Goal: Task Accomplishment & Management: Complete application form

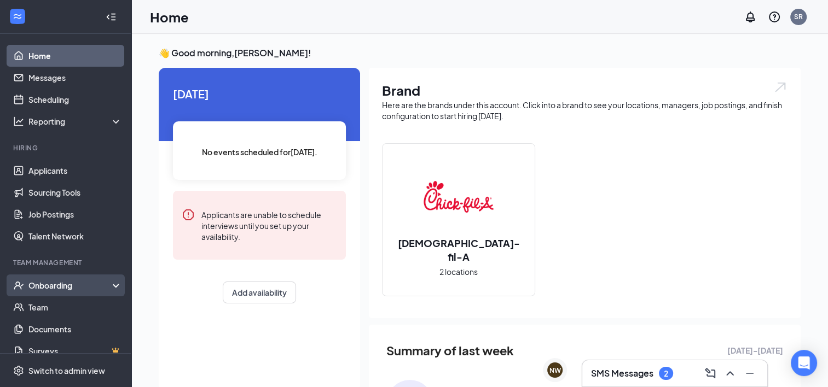
click at [70, 283] on div "Onboarding" at bounding box center [70, 285] width 84 height 11
click at [70, 302] on link "Overview" at bounding box center [75, 308] width 94 height 22
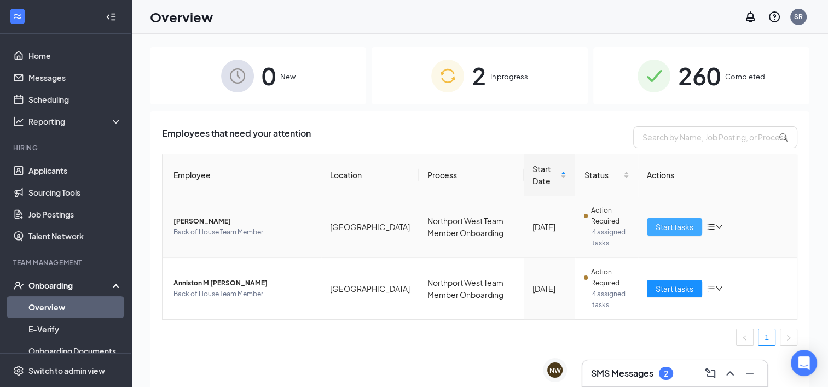
click at [665, 231] on span "Start tasks" at bounding box center [675, 227] width 38 height 12
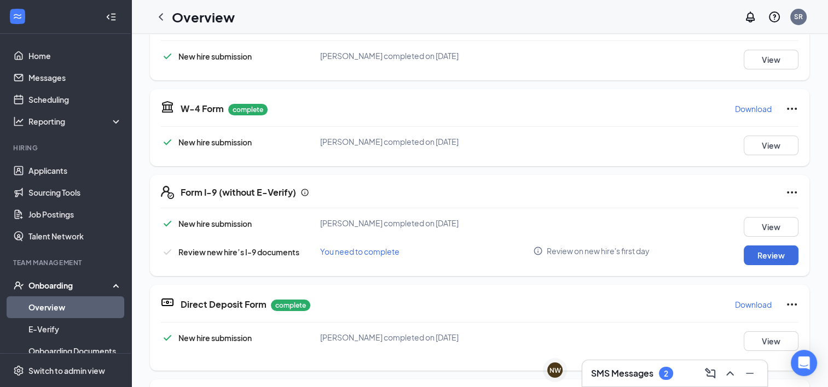
scroll to position [197, 0]
click at [777, 257] on button "Review" at bounding box center [771, 255] width 55 height 20
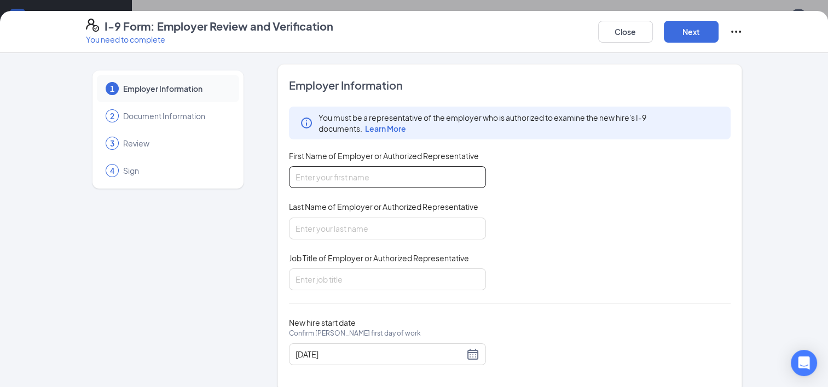
click at [329, 177] on input "First Name of Employer or Authorized Representative" at bounding box center [387, 177] width 197 height 22
type input "[PERSON_NAME]"
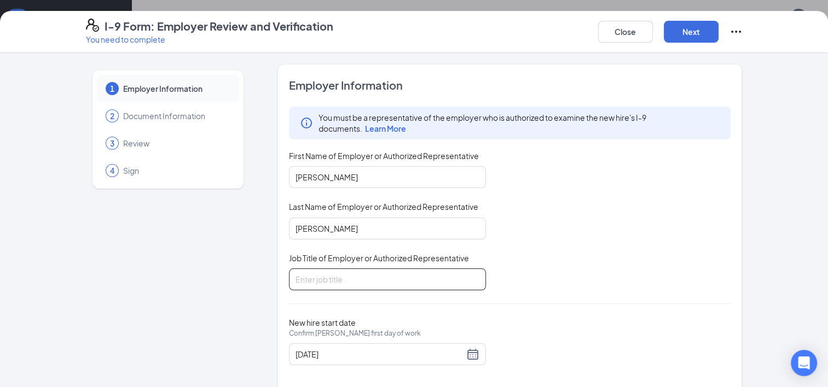
click at [315, 277] on input "Job Title of Employer or Authorized Representative" at bounding box center [387, 280] width 197 height 22
type input "Recruitment and Retention Coordinator"
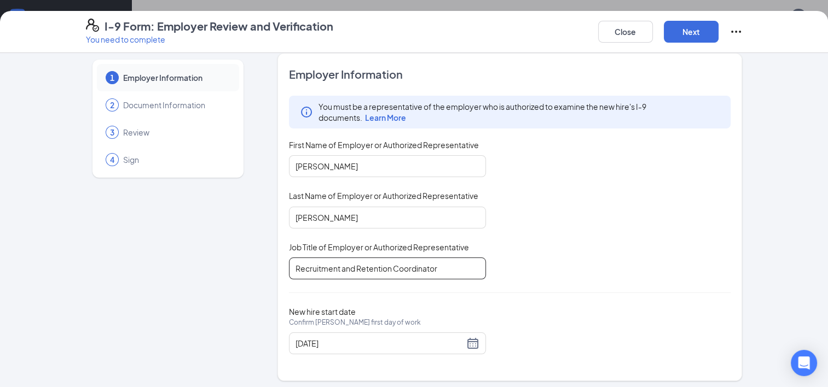
scroll to position [14, 0]
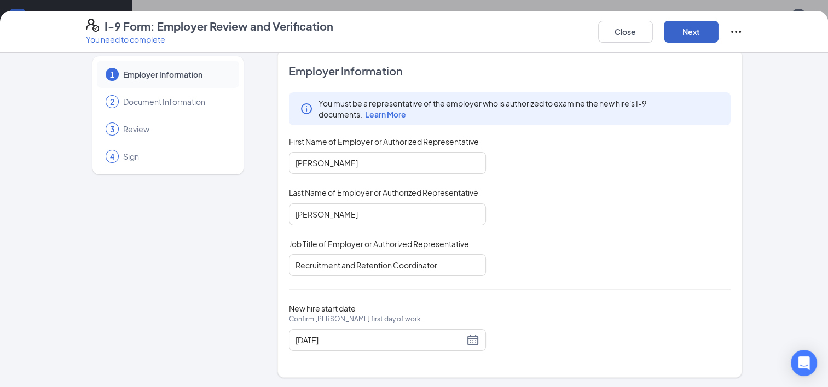
click at [699, 31] on button "Next" at bounding box center [691, 32] width 55 height 22
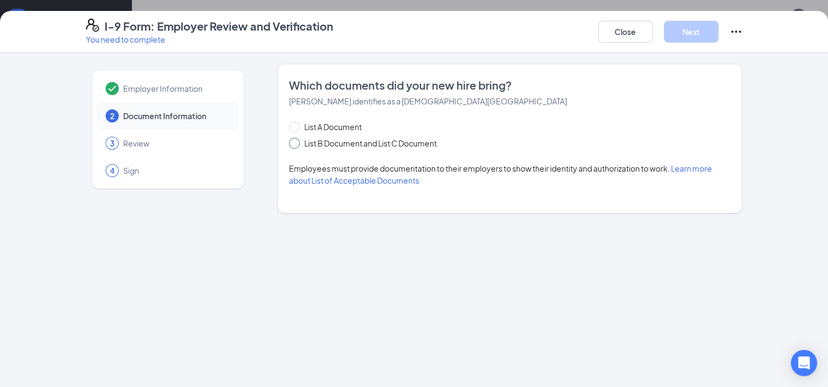
click at [300, 143] on span "List B Document and List C Document" at bounding box center [370, 143] width 141 height 12
click at [297, 143] on input "List B Document and List C Document" at bounding box center [293, 142] width 8 height 8
radio input "true"
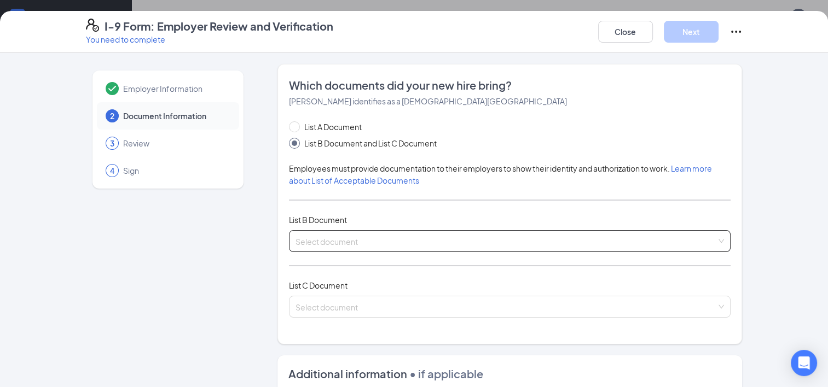
click at [332, 241] on input "search" at bounding box center [505, 239] width 421 height 16
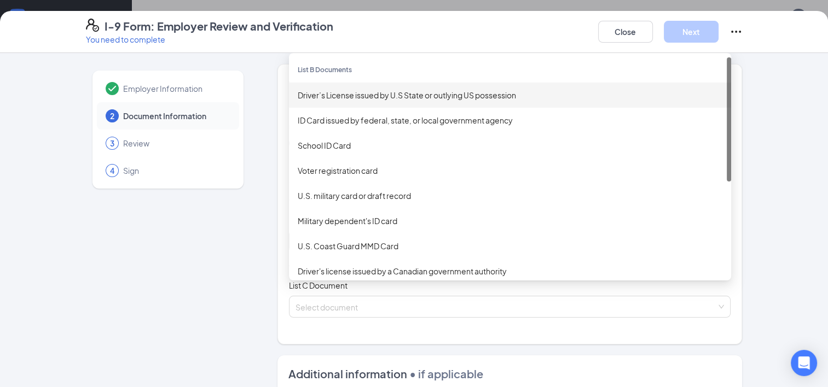
click at [352, 95] on div "Driver’s License issued by U.S State or outlying US possession" at bounding box center [510, 95] width 425 height 12
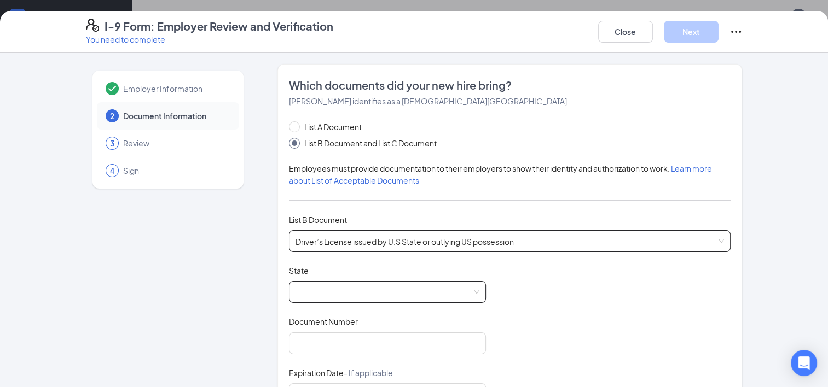
click at [327, 288] on span at bounding box center [387, 292] width 184 height 21
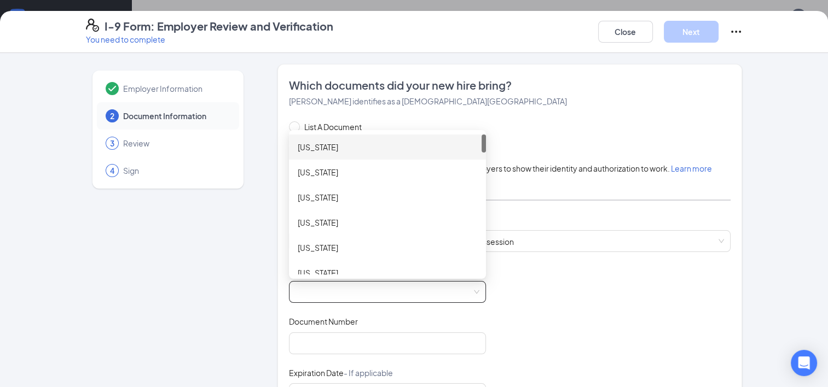
click at [366, 137] on div "[US_STATE]" at bounding box center [387, 147] width 197 height 25
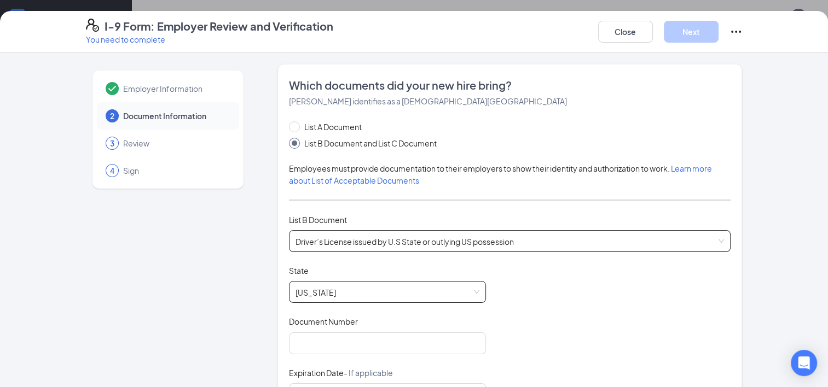
scroll to position [55, 0]
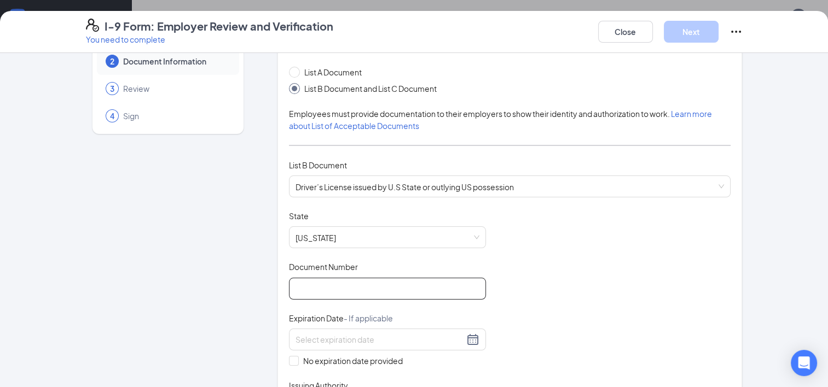
click at [370, 287] on input "Document Number" at bounding box center [387, 289] width 197 height 22
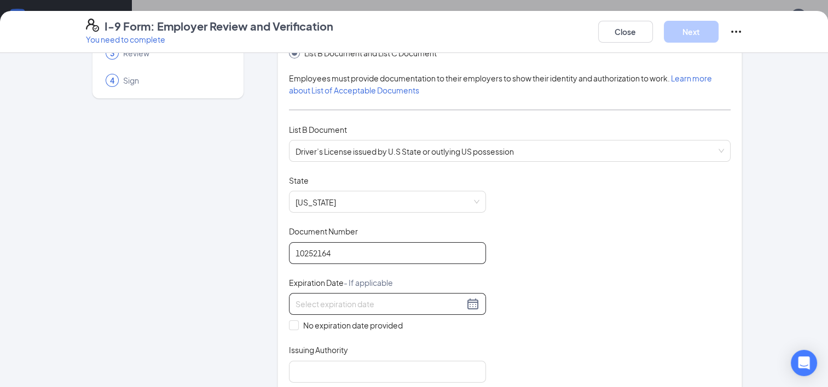
scroll to position [109, 0]
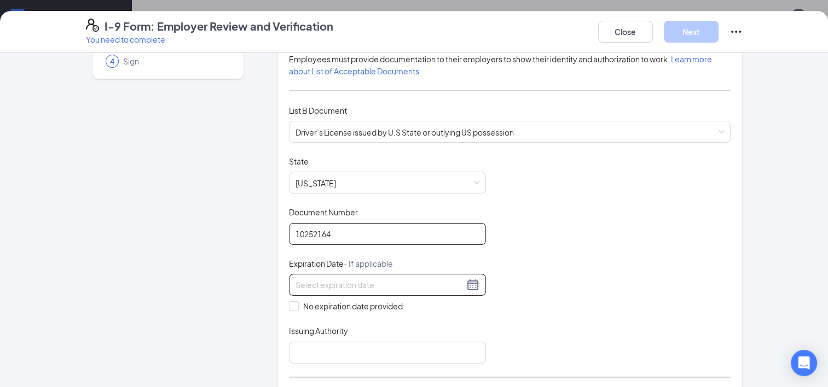
type input "10252164"
click at [472, 283] on div at bounding box center [387, 285] width 184 height 13
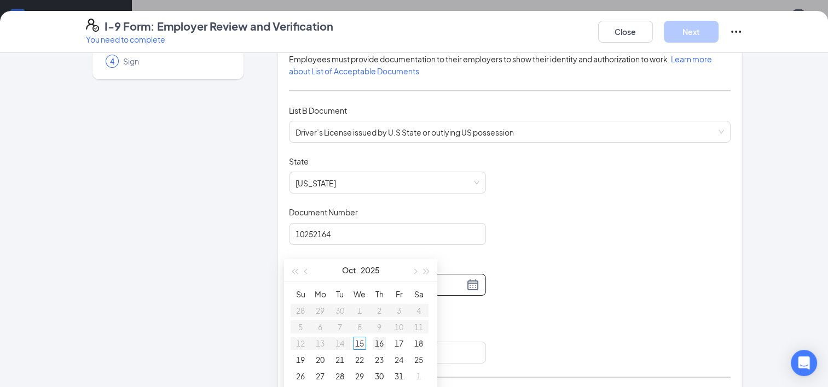
type input "[DATE]"
click at [379, 256] on button "2025" at bounding box center [370, 252] width 19 height 22
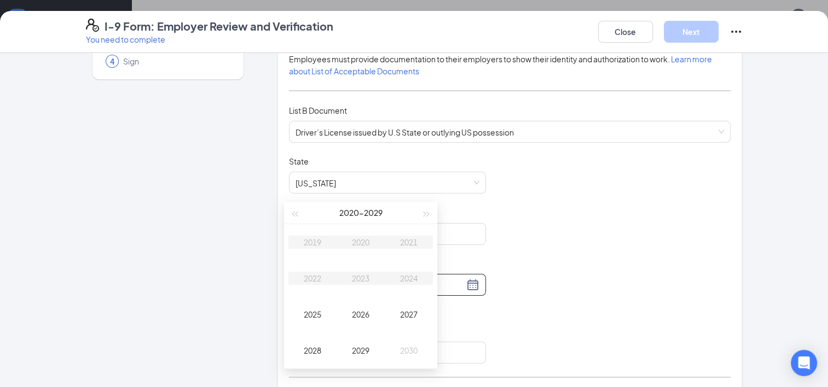
scroll to position [164, 0]
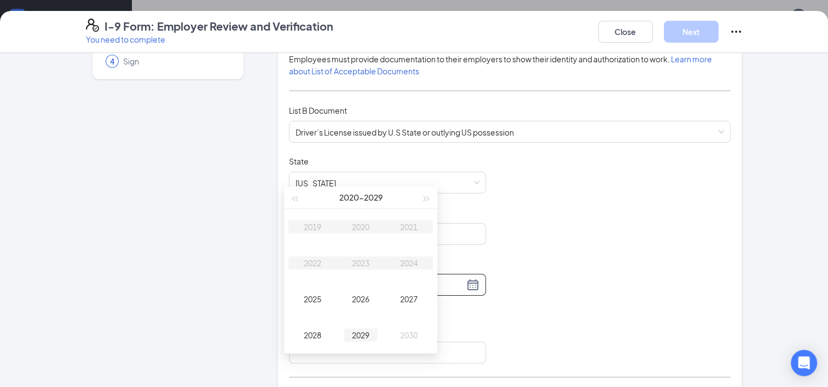
type input "[DATE]"
click at [370, 340] on div "2029" at bounding box center [360, 335] width 33 height 13
type input "[DATE]"
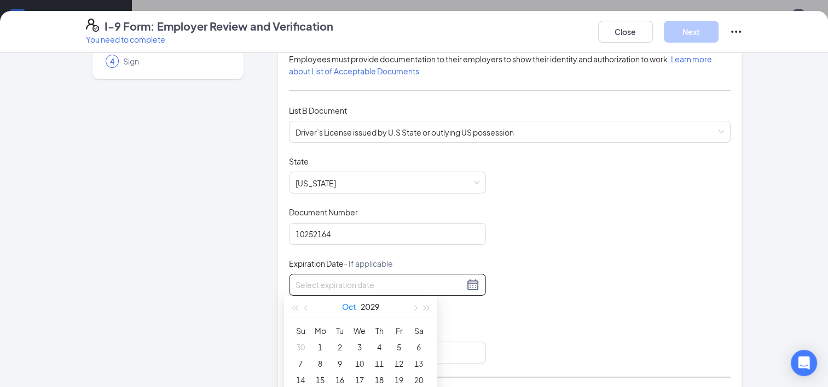
click at [350, 300] on button "Oct" at bounding box center [349, 307] width 14 height 22
type input "[DATE]"
click at [361, 337] on div "Feb" at bounding box center [360, 336] width 33 height 13
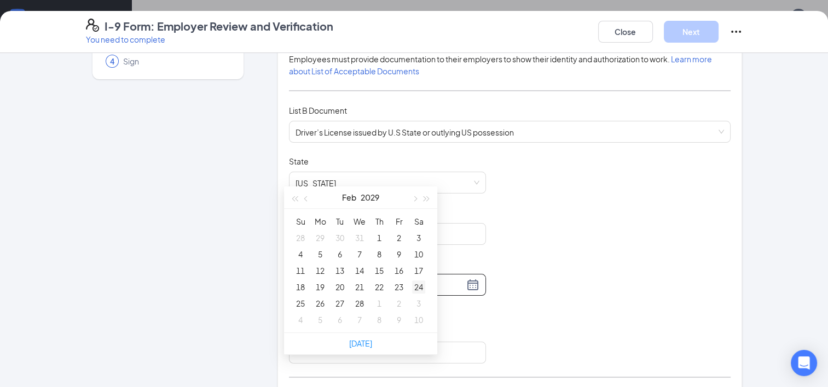
type input "[DATE]"
click at [416, 286] on div "24" at bounding box center [418, 287] width 13 height 13
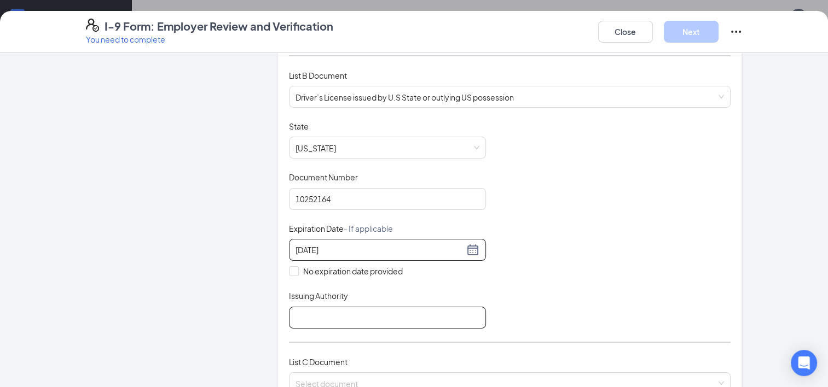
scroll to position [164, 0]
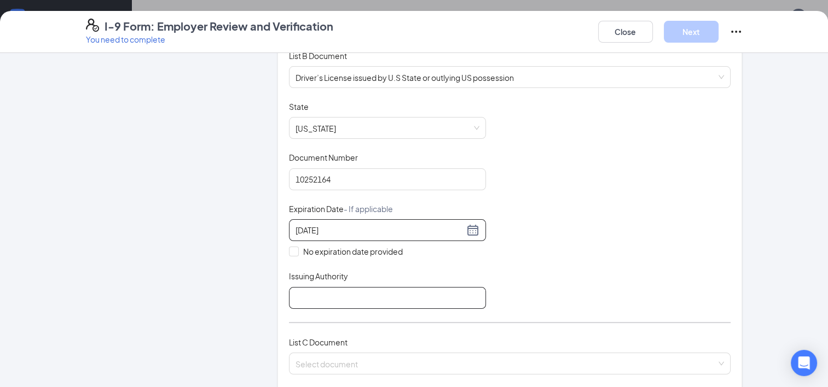
click at [333, 301] on input "Issuing Authority" at bounding box center [387, 298] width 197 height 22
type input "[US_STATE]"
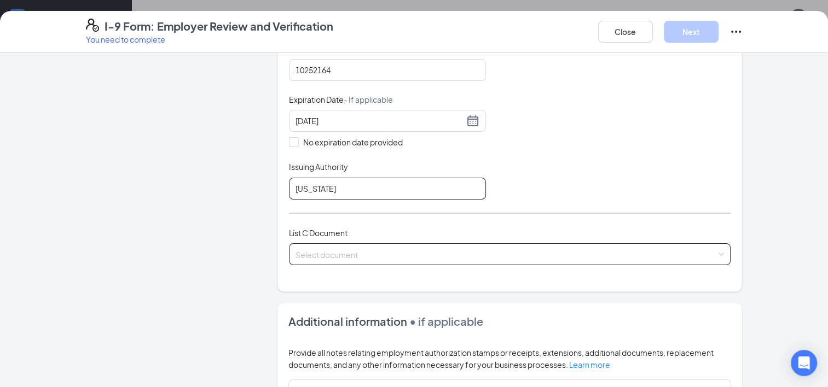
click at [381, 258] on span at bounding box center [505, 254] width 421 height 21
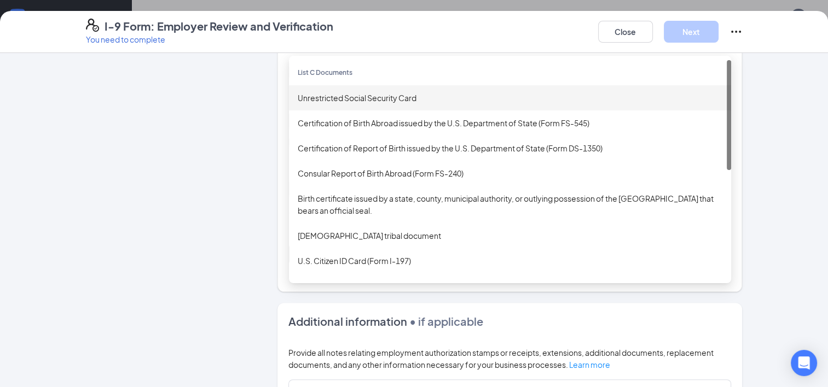
click at [393, 96] on div "Unrestricted Social Security Card" at bounding box center [510, 98] width 425 height 12
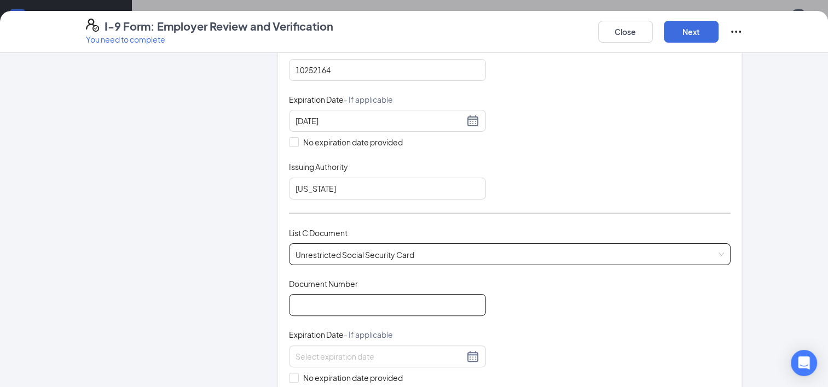
click at [345, 300] on input "Document Number" at bounding box center [387, 305] width 197 height 22
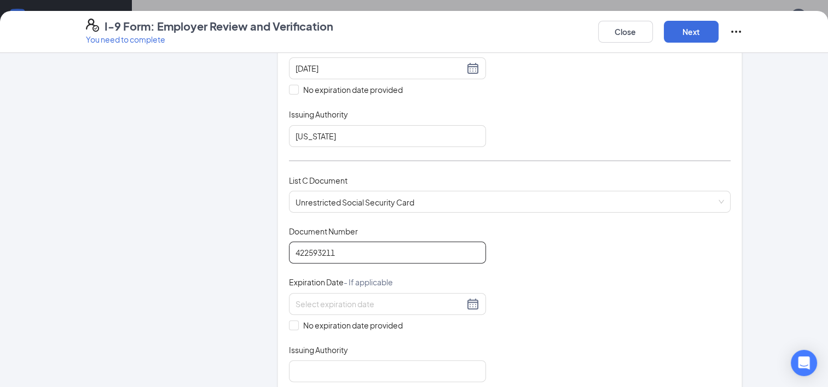
scroll to position [383, 0]
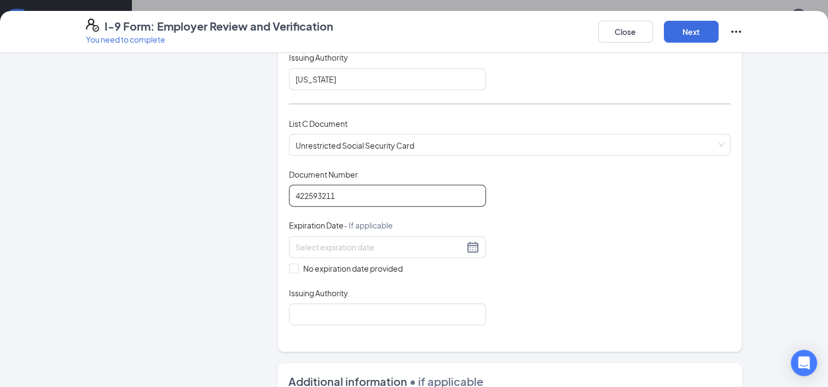
type input "422593211"
click at [291, 270] on div "Document Title Unrestricted Social Security Card Document Number 422593211 Expi…" at bounding box center [510, 247] width 442 height 156
click at [292, 264] on span at bounding box center [294, 269] width 10 height 10
click at [292, 264] on input "No expiration date provided" at bounding box center [293, 268] width 8 height 8
checkbox input "true"
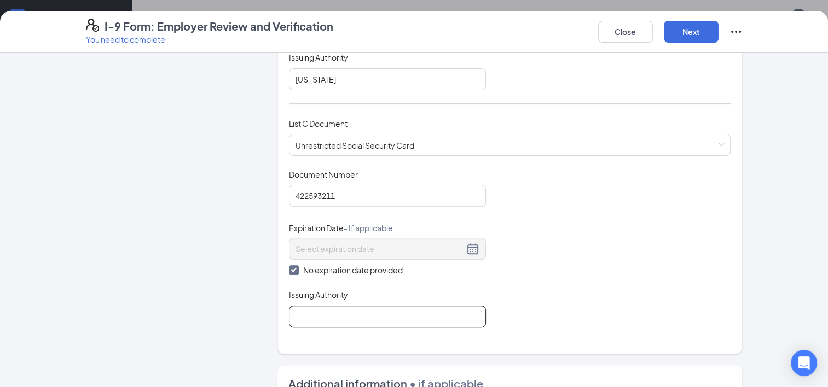
click at [315, 311] on input "Issuing Authority" at bounding box center [387, 317] width 197 height 22
type input "United States Of America"
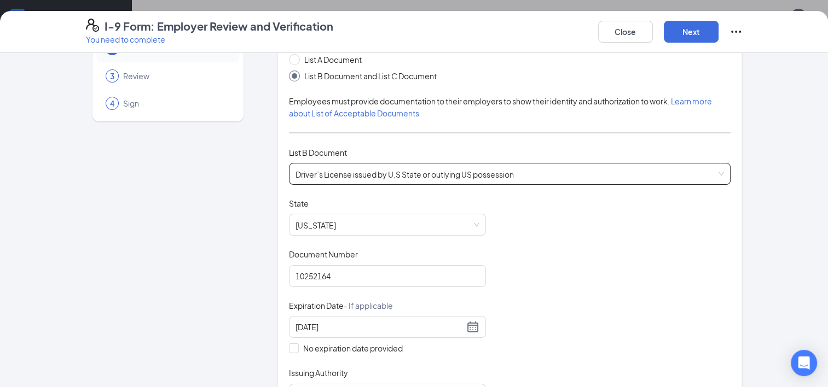
scroll to position [0, 0]
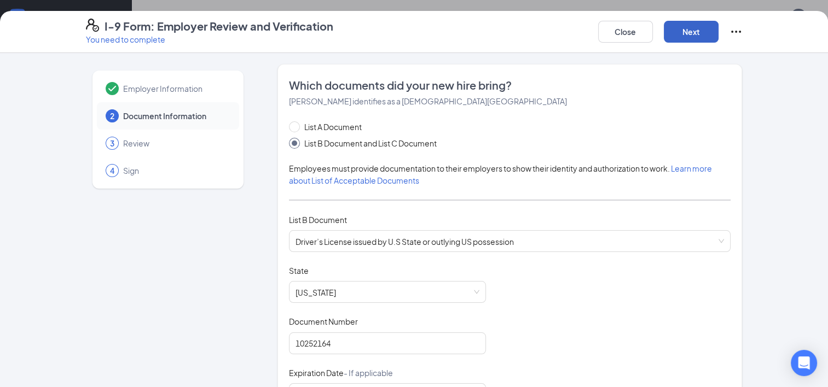
click at [678, 33] on button "Next" at bounding box center [691, 32] width 55 height 22
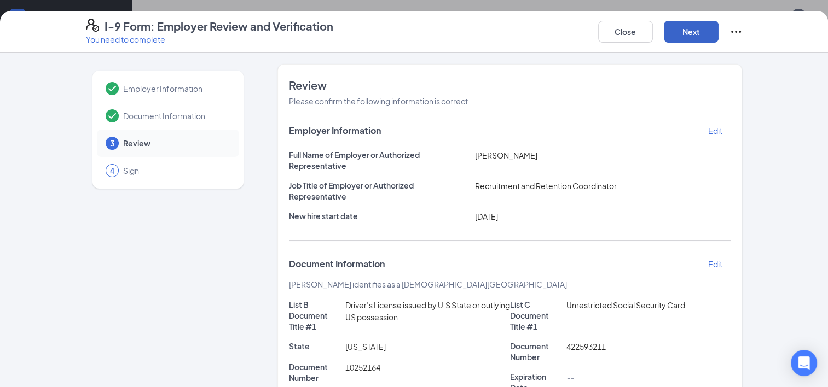
scroll to position [219, 0]
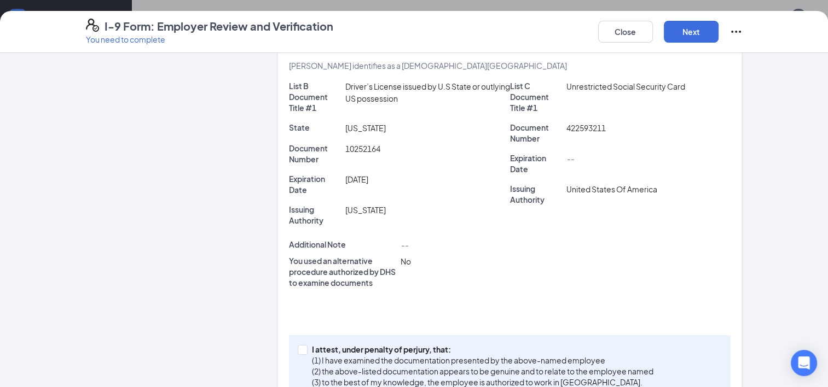
drag, startPoint x: 290, startPoint y: 350, endPoint x: 364, endPoint y: 312, distance: 83.0
click at [291, 349] on div "I attest, under penalty of [PERSON_NAME], that: (1) I have examined the documen…" at bounding box center [510, 365] width 442 height 61
click at [300, 348] on span at bounding box center [303, 350] width 10 height 10
click at [300, 348] on input "I attest, under penalty of [PERSON_NAME], that: (1) I have examined the documen…" at bounding box center [302, 349] width 8 height 8
checkbox input "true"
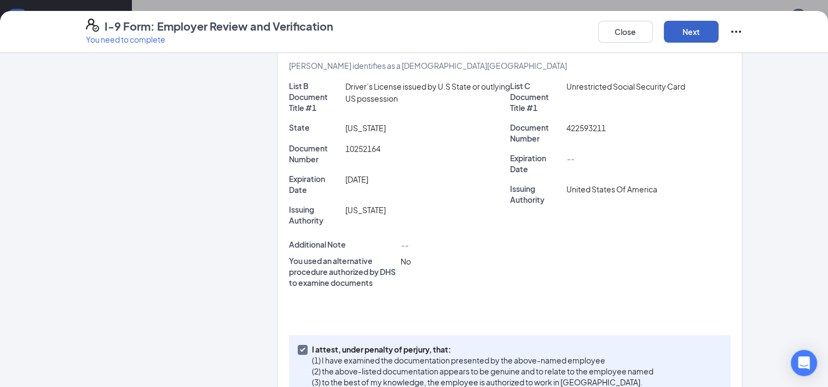
click at [689, 29] on button "Next" at bounding box center [691, 32] width 55 height 22
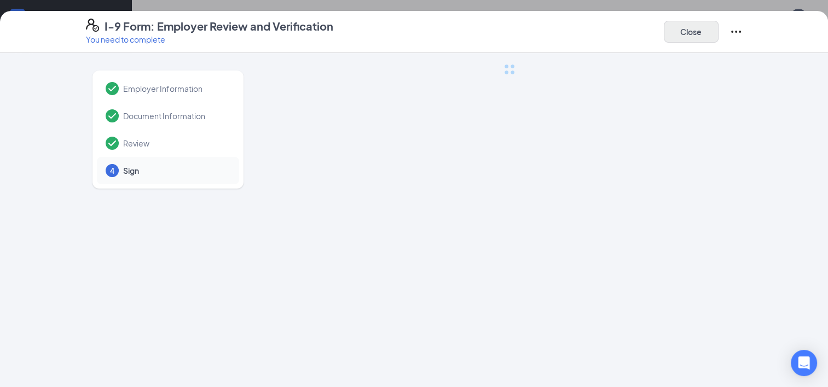
scroll to position [0, 0]
click at [432, 158] on div "I-9 Form: Employer Review and Verification You need to complete Close Employer …" at bounding box center [414, 193] width 828 height 387
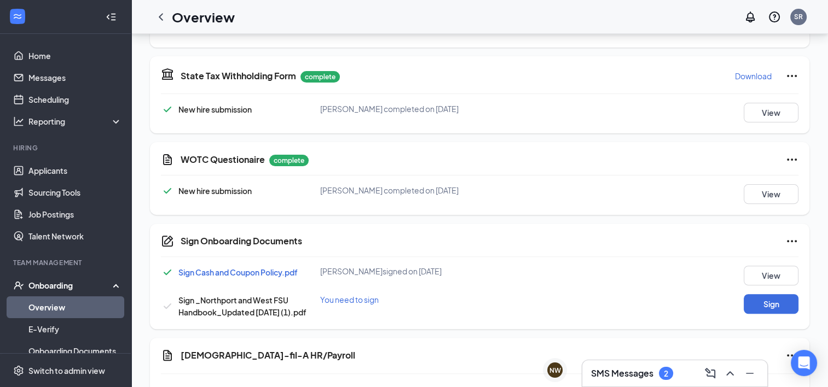
scroll to position [389, 0]
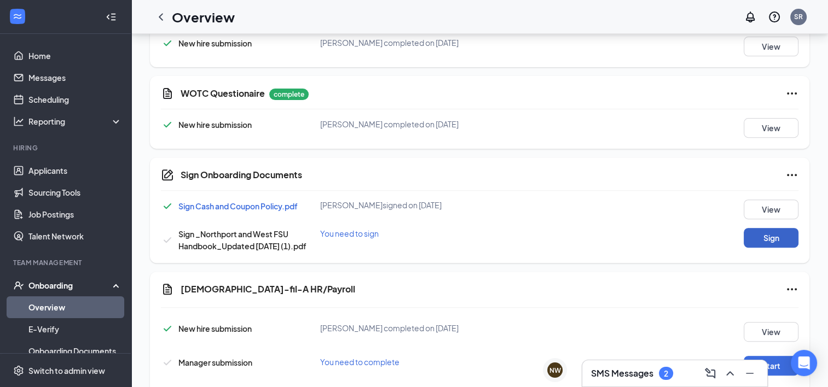
click at [773, 230] on button "Sign" at bounding box center [771, 238] width 55 height 20
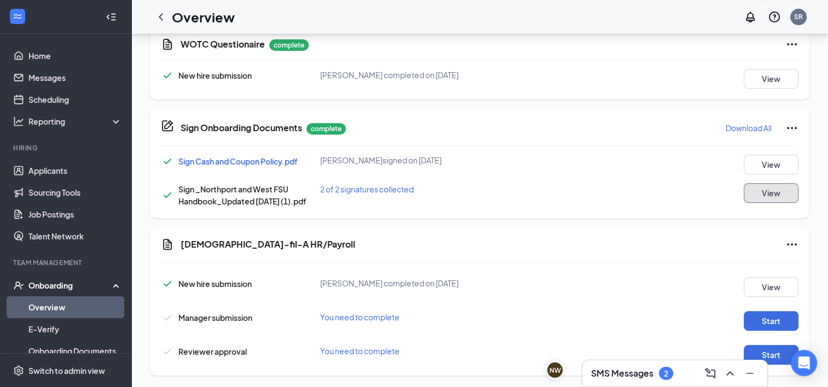
scroll to position [502, 0]
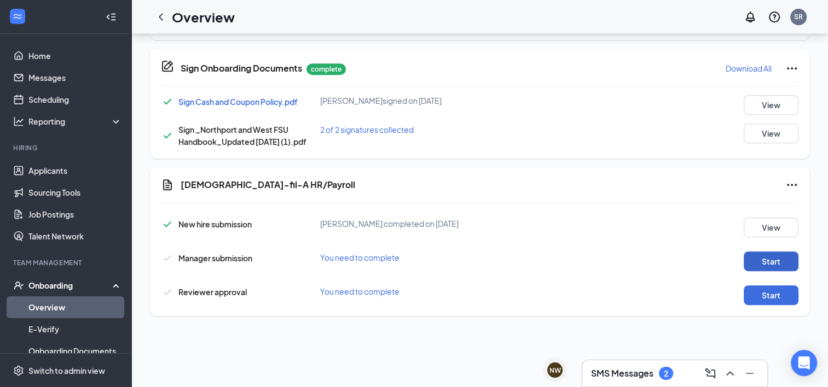
click at [764, 252] on button "Start" at bounding box center [771, 262] width 55 height 20
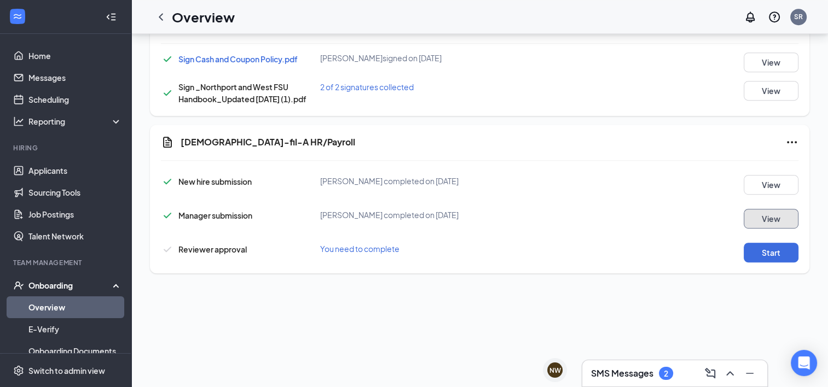
scroll to position [561, 0]
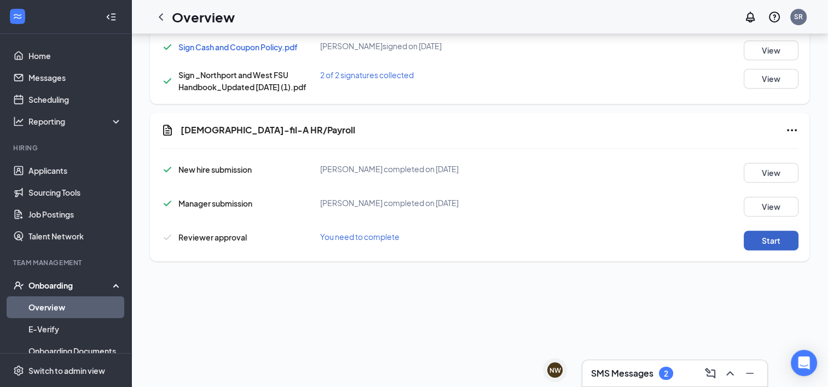
click at [744, 241] on button "Start" at bounding box center [771, 241] width 55 height 20
click at [759, 239] on button "Start" at bounding box center [771, 241] width 55 height 20
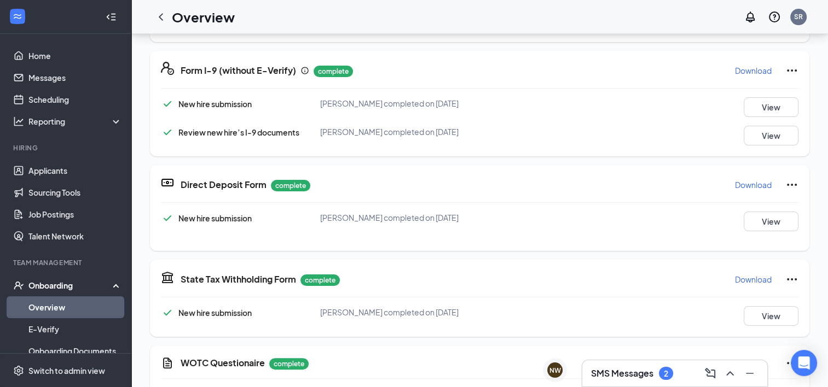
scroll to position [193, 0]
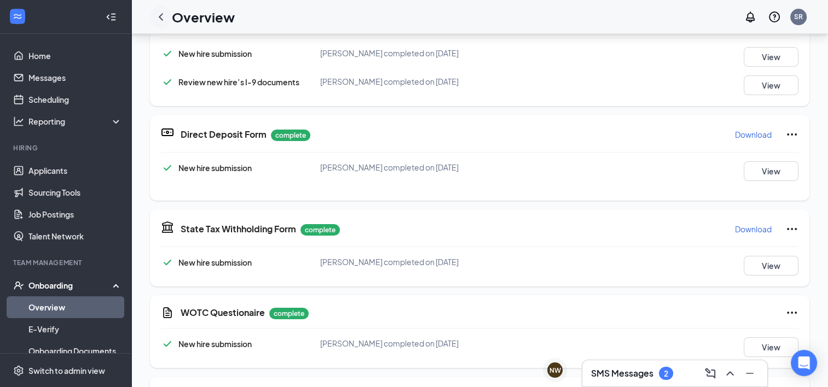
click at [160, 21] on icon "ChevronLeft" at bounding box center [160, 16] width 13 height 13
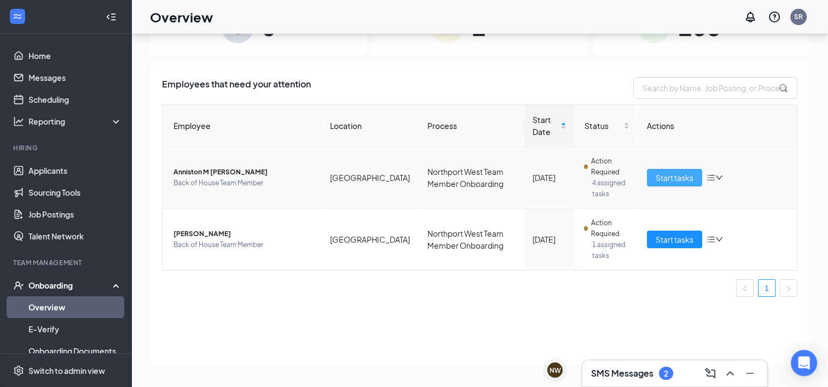
click at [674, 175] on span "Start tasks" at bounding box center [675, 178] width 38 height 12
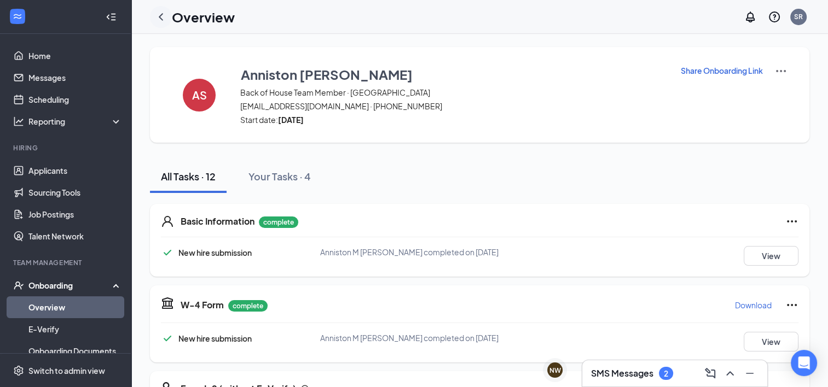
click at [158, 24] on div at bounding box center [161, 17] width 22 height 22
click at [158, 16] on icon "ChevronLeft" at bounding box center [160, 16] width 13 height 13
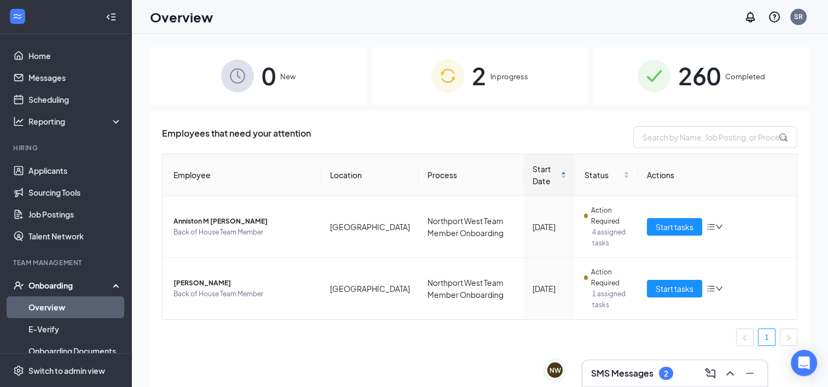
click at [615, 376] on h3 "SMS Messages" at bounding box center [622, 374] width 62 height 12
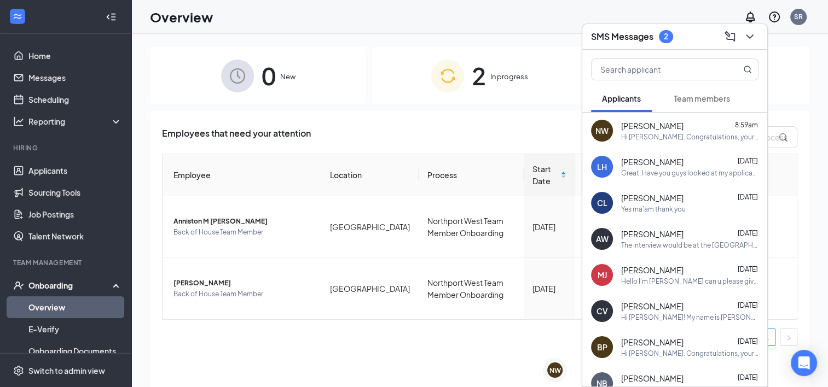
click at [718, 91] on button "Team members" at bounding box center [702, 98] width 78 height 27
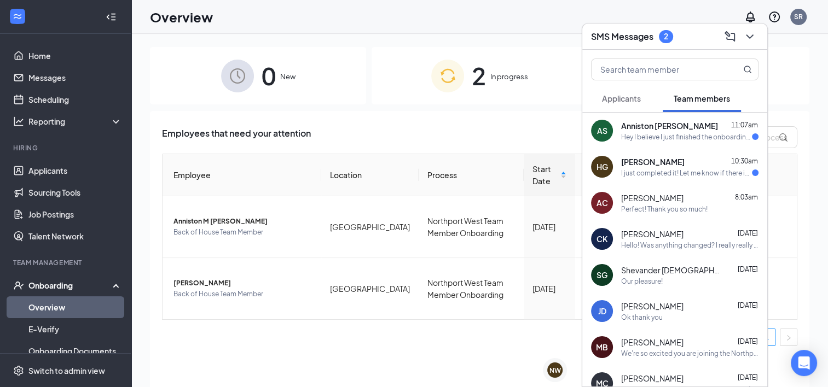
click at [648, 42] on h3 "SMS Messages" at bounding box center [622, 37] width 62 height 12
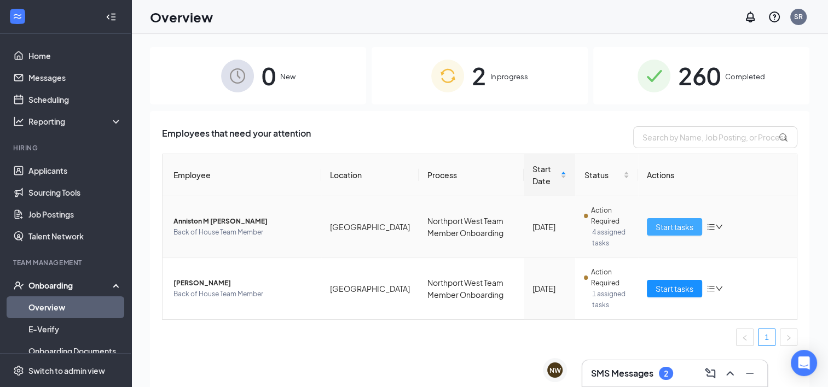
drag, startPoint x: 694, startPoint y: 226, endPoint x: 512, endPoint y: 280, distance: 190.1
click at [693, 225] on span "Start tasks" at bounding box center [675, 227] width 38 height 12
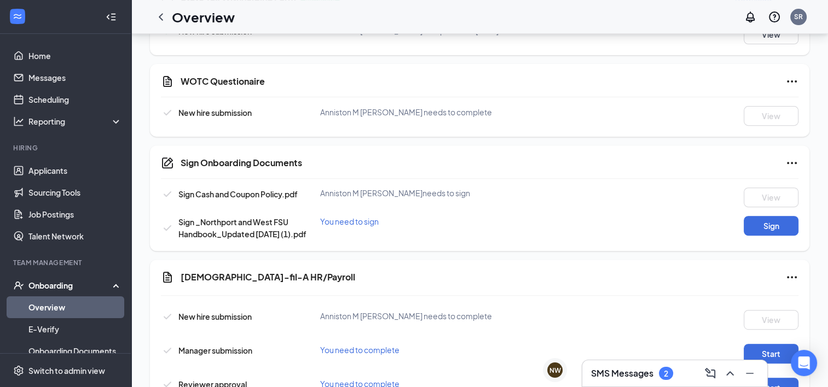
scroll to position [328, 0]
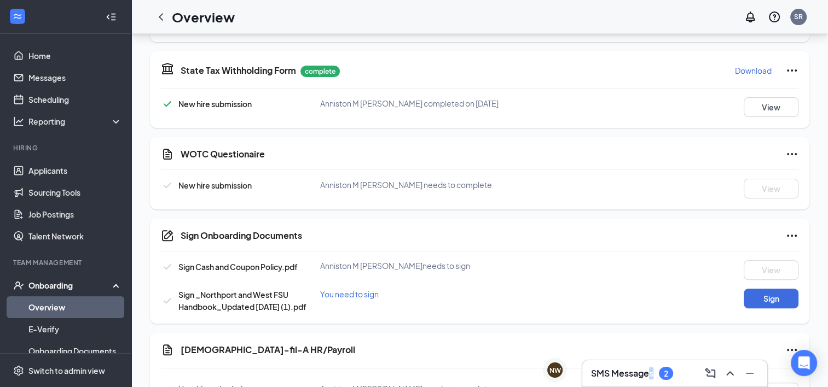
click at [649, 376] on div "SMS Messages 2" at bounding box center [632, 373] width 82 height 13
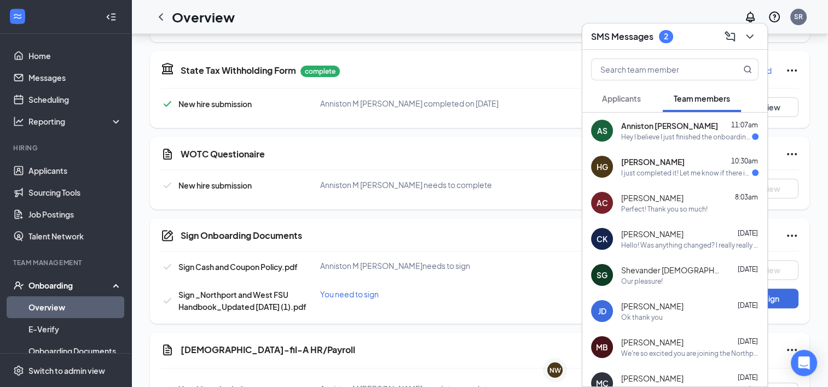
click at [694, 122] on div "Anniston [PERSON_NAME] 11:07am" at bounding box center [689, 125] width 137 height 11
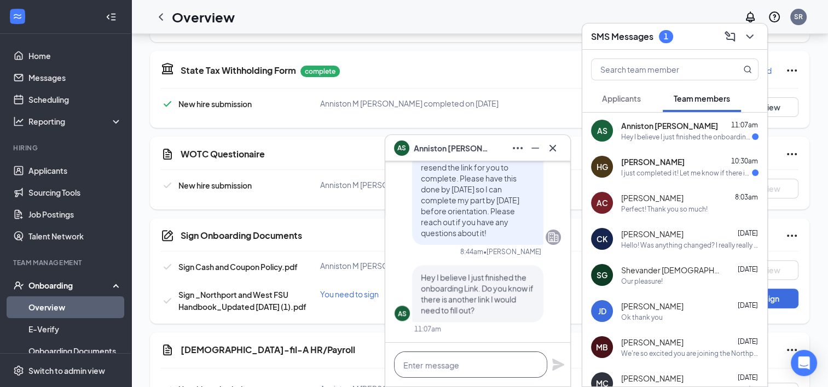
click at [467, 370] on textarea at bounding box center [470, 365] width 153 height 26
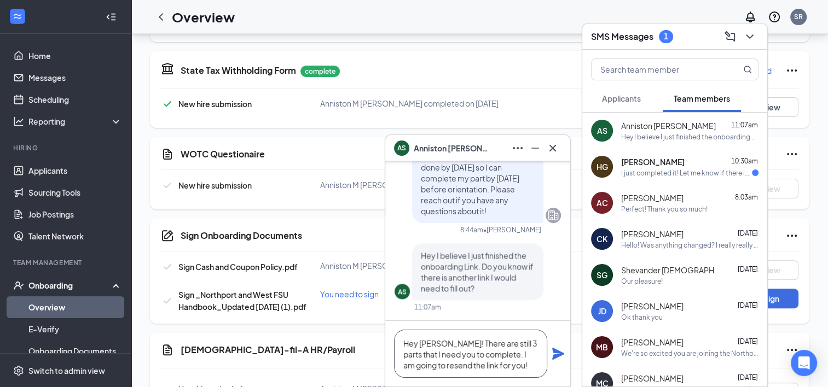
type textarea "Hey [PERSON_NAME]! There are still 3 parts that I need you to complete. I am go…"
click at [556, 349] on icon "Plane" at bounding box center [558, 353] width 13 height 13
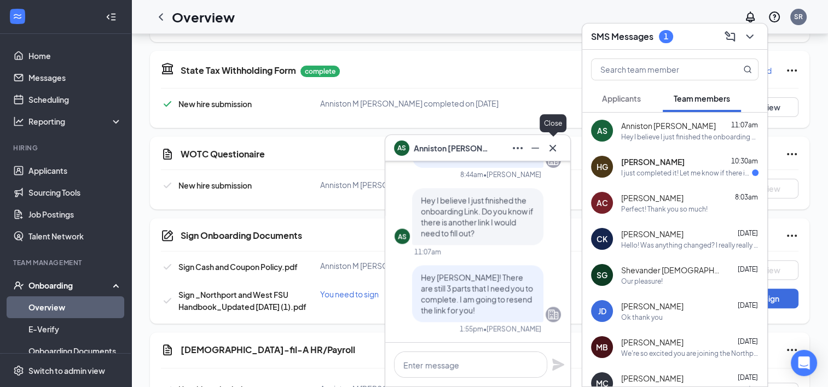
click at [558, 150] on icon "Cross" at bounding box center [552, 148] width 13 height 13
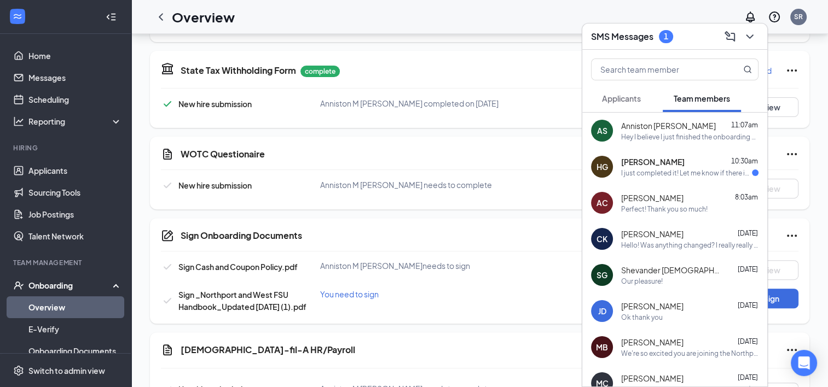
click at [679, 172] on div "I just completed it! Let me know if there is anything else!" at bounding box center [686, 173] width 131 height 9
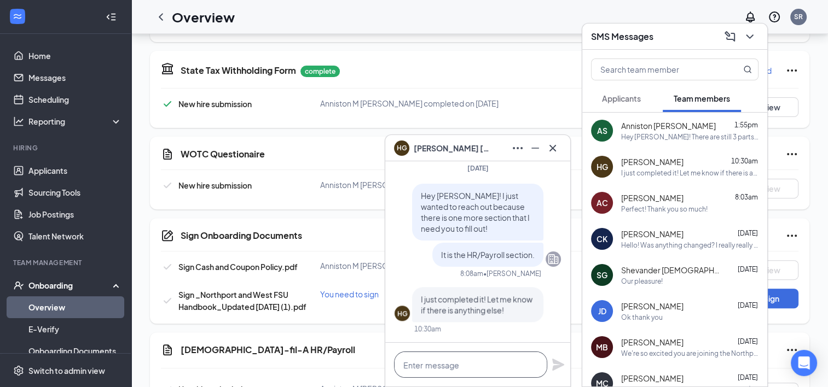
click at [515, 362] on textarea at bounding box center [470, 365] width 153 height 26
type textarea "Thank you so much!"
click at [561, 365] on icon "Plane" at bounding box center [558, 365] width 12 height 12
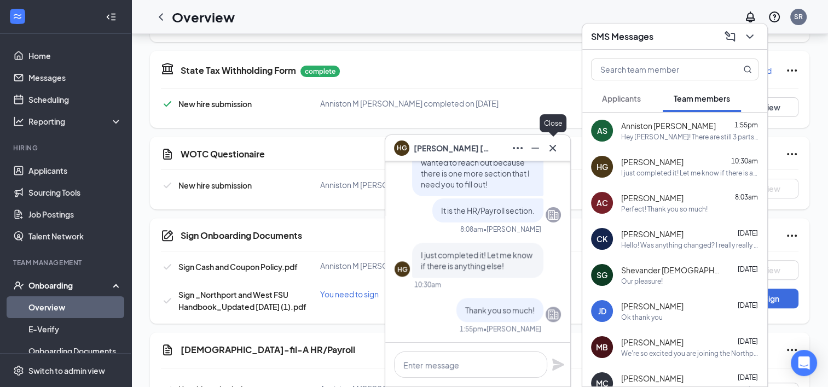
click at [551, 148] on icon "Cross" at bounding box center [552, 148] width 13 height 13
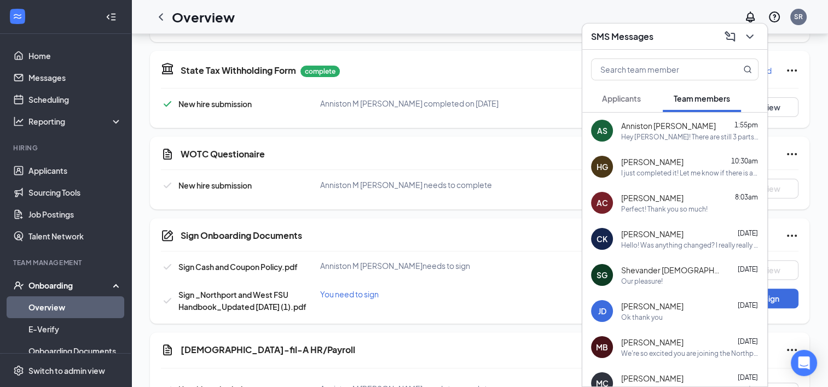
click at [628, 42] on h3 "SMS Messages" at bounding box center [622, 37] width 62 height 12
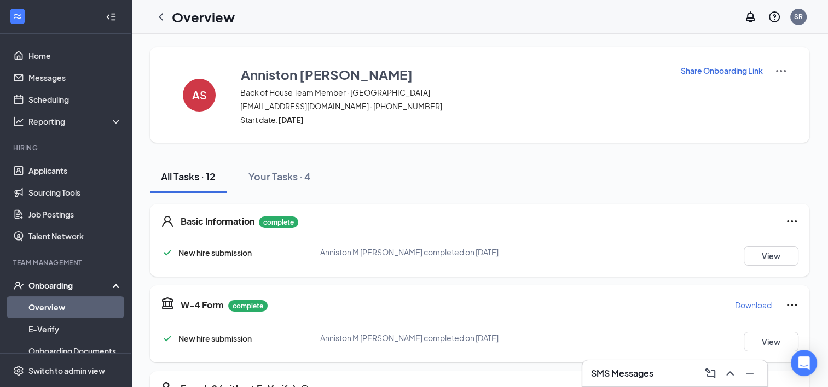
click at [713, 68] on p "Share Onboarding Link" at bounding box center [722, 70] width 82 height 11
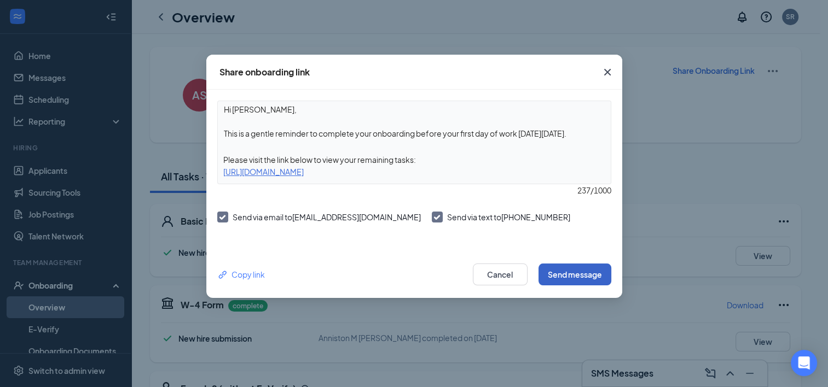
click at [571, 273] on button "Send message" at bounding box center [574, 275] width 73 height 22
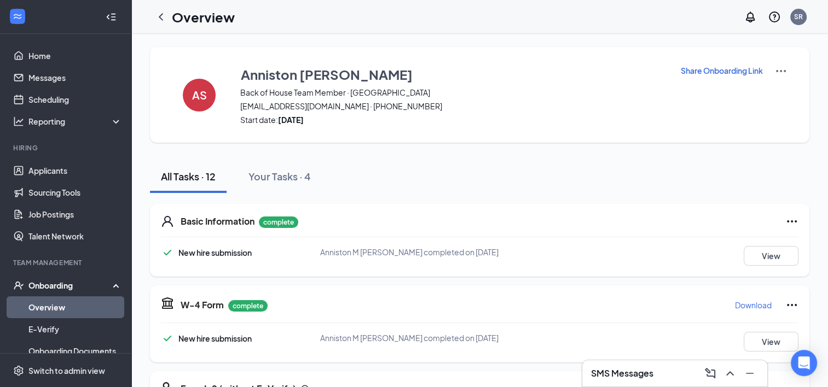
click at [161, 15] on icon "ChevronLeft" at bounding box center [160, 16] width 13 height 13
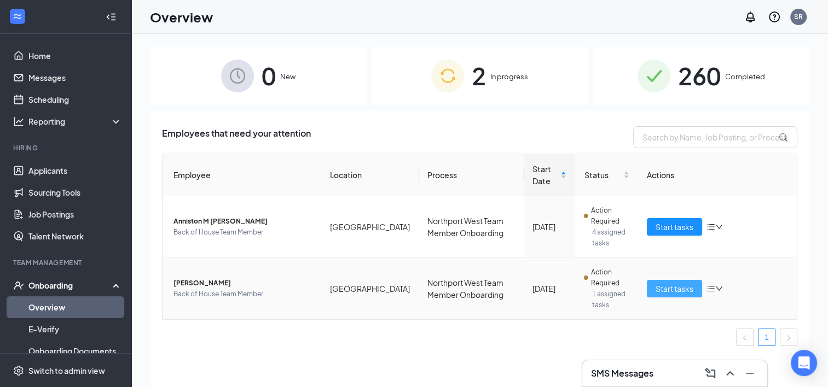
click at [678, 288] on span "Start tasks" at bounding box center [675, 289] width 38 height 12
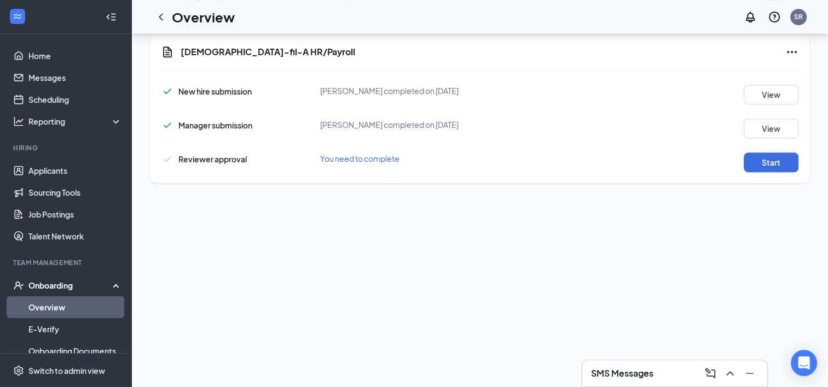
scroll to position [649, 0]
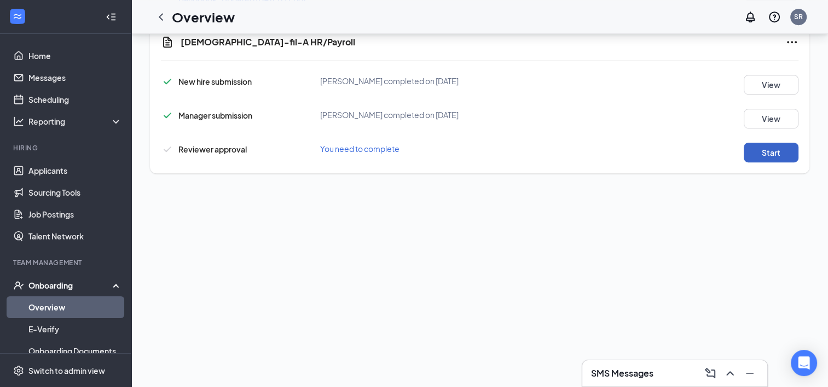
click at [744, 147] on button "Start" at bounding box center [771, 153] width 55 height 20
drag, startPoint x: 162, startPoint y: 16, endPoint x: 110, endPoint y: 1, distance: 54.2
click at [162, 16] on icon "ChevronLeft" at bounding box center [160, 16] width 13 height 13
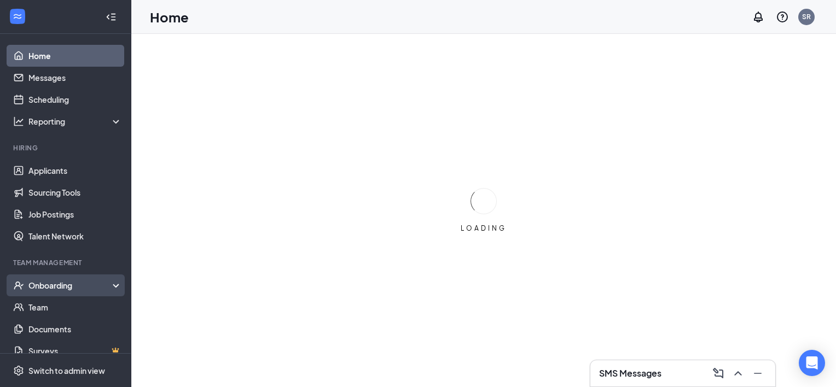
click at [73, 286] on div "Onboarding" at bounding box center [70, 285] width 84 height 11
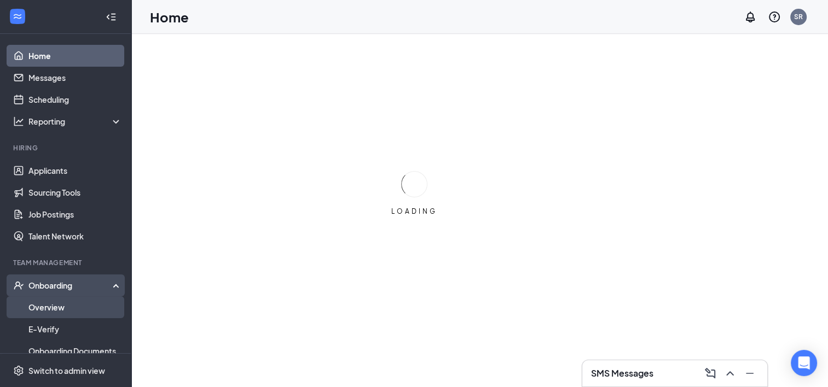
click at [62, 311] on link "Overview" at bounding box center [75, 308] width 94 height 22
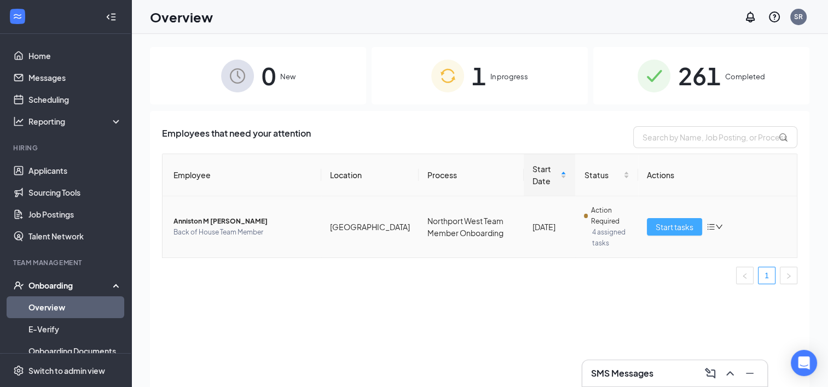
click at [687, 225] on span "Start tasks" at bounding box center [675, 227] width 38 height 12
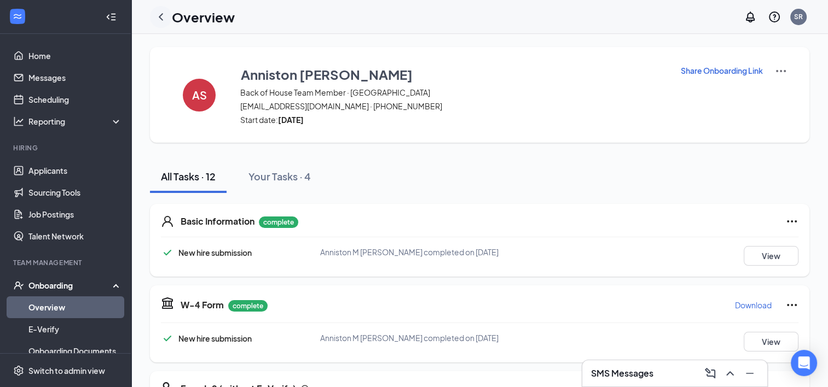
click at [167, 18] on icon "ChevronLeft" at bounding box center [160, 16] width 13 height 13
